Goal: Transaction & Acquisition: Purchase product/service

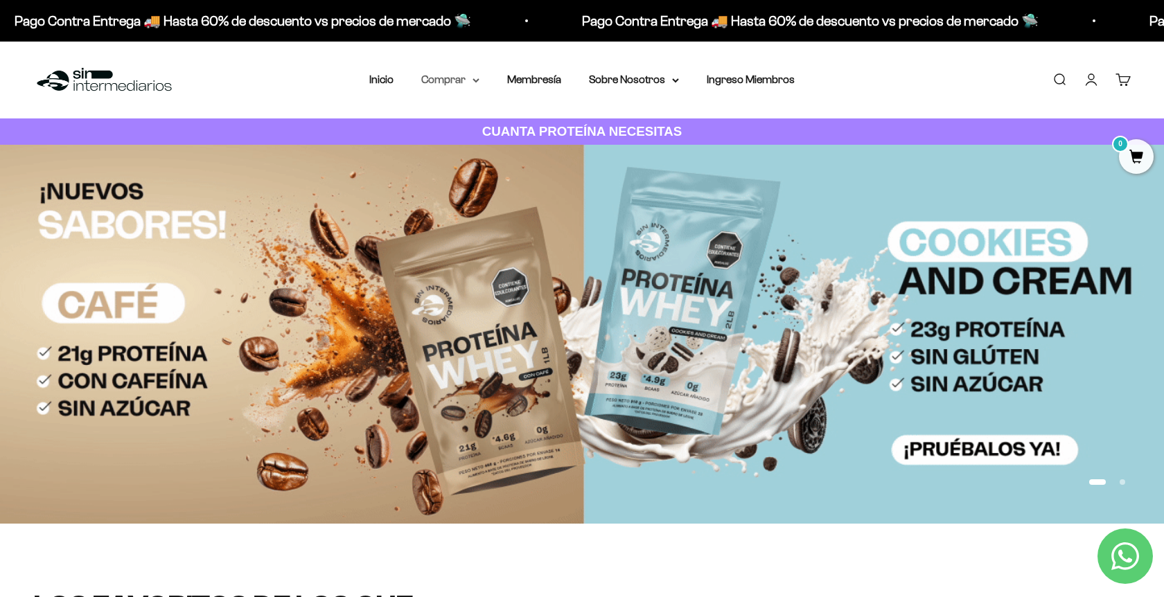
click at [434, 78] on summary "Comprar" at bounding box center [450, 80] width 58 height 18
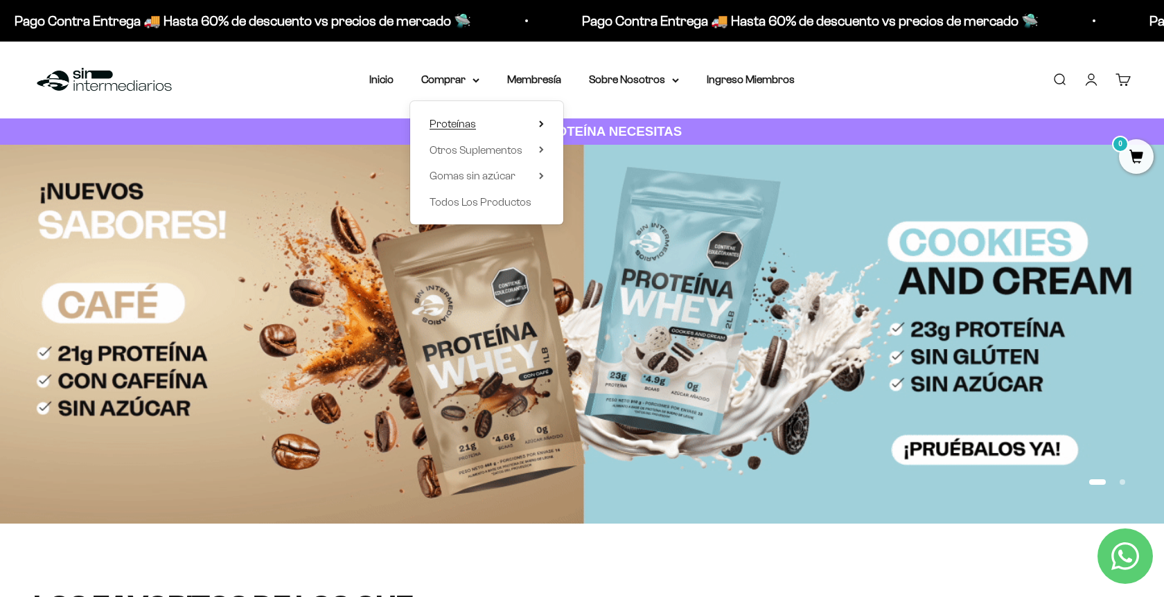
click at [452, 121] on span "Proteínas" at bounding box center [452, 124] width 46 height 12
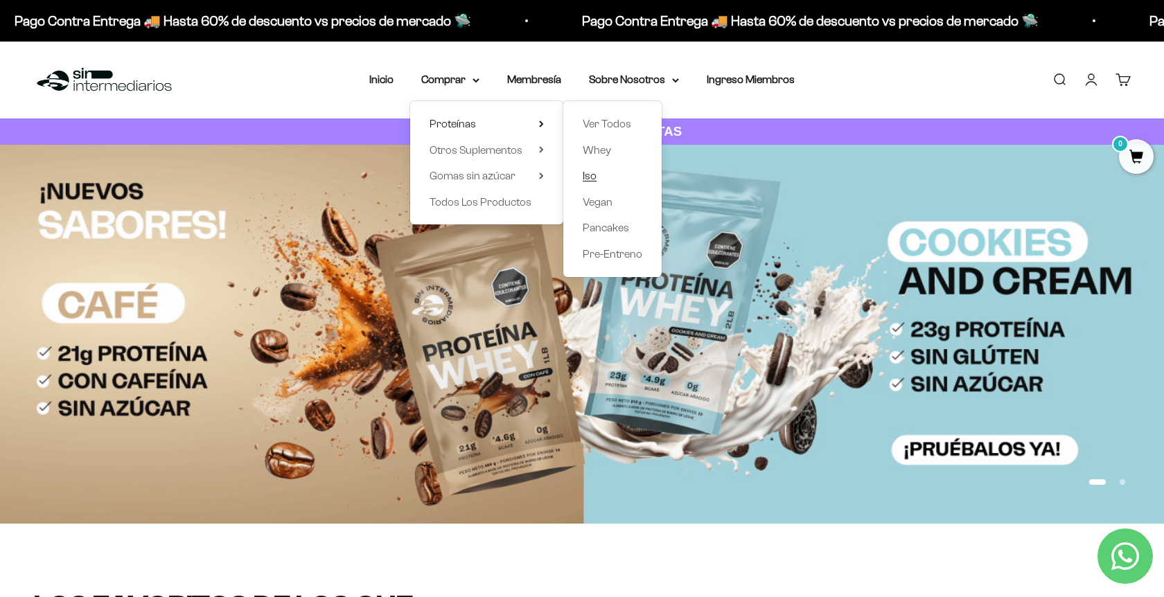
click at [595, 172] on span "Iso" at bounding box center [590, 176] width 14 height 12
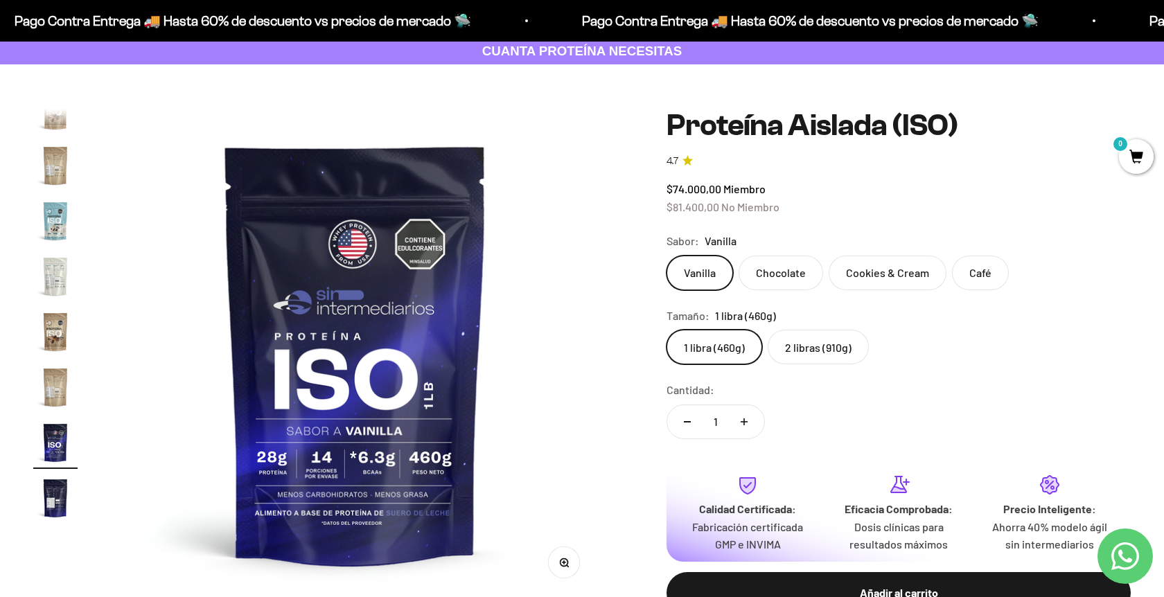
scroll to position [146, 0]
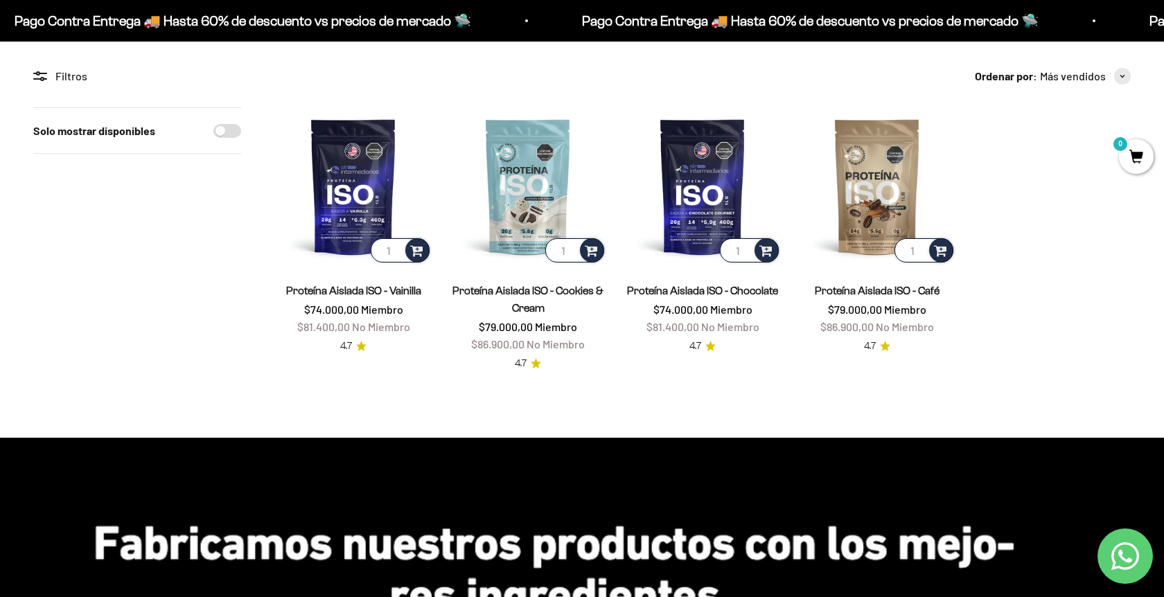
scroll to position [88, 0]
